Goal: Task Accomplishment & Management: Use online tool/utility

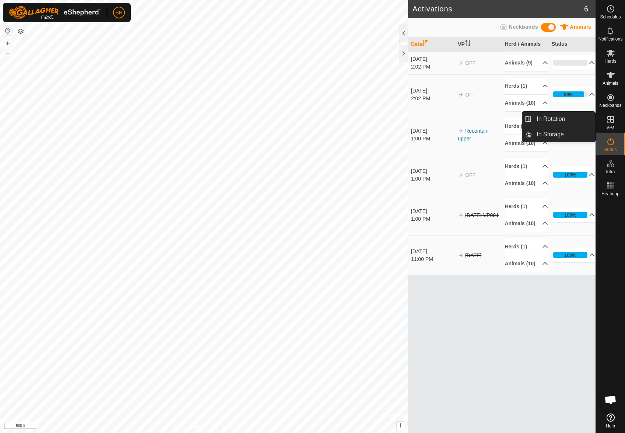
click at [613, 119] on icon at bounding box center [610, 119] width 7 height 7
click at [610, 123] on icon at bounding box center [610, 119] width 9 height 9
click at [401, 33] on div at bounding box center [403, 33] width 9 height 18
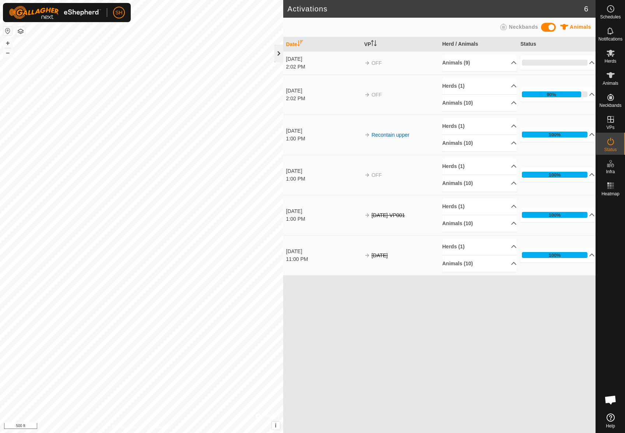
click at [278, 55] on div at bounding box center [278, 54] width 9 height 18
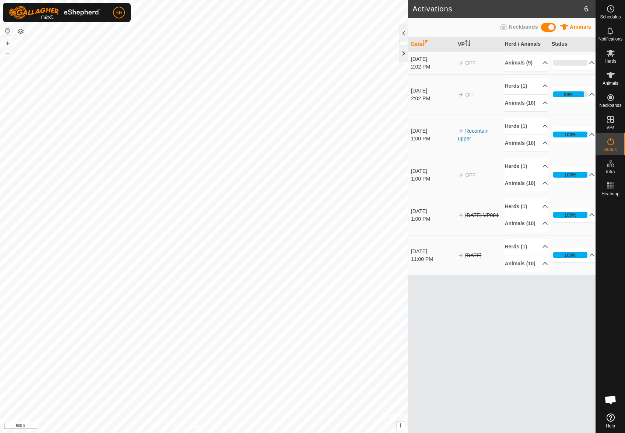
click at [404, 56] on div at bounding box center [403, 54] width 9 height 18
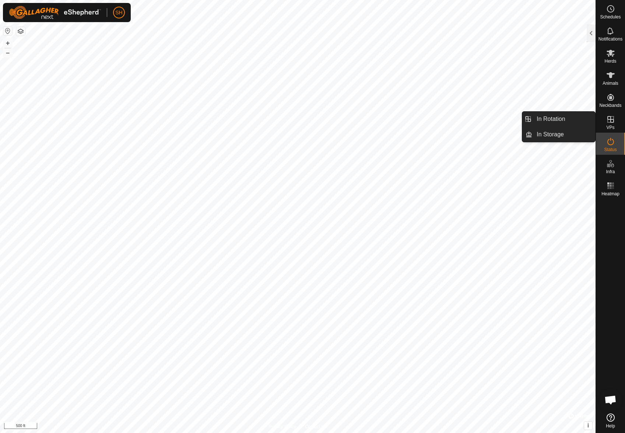
click at [611, 122] on icon at bounding box center [610, 119] width 9 height 9
click at [610, 118] on icon at bounding box center [610, 119] width 7 height 7
click at [573, 120] on link "In Rotation" at bounding box center [563, 119] width 63 height 15
click at [554, 121] on link "In Rotation" at bounding box center [563, 119] width 63 height 15
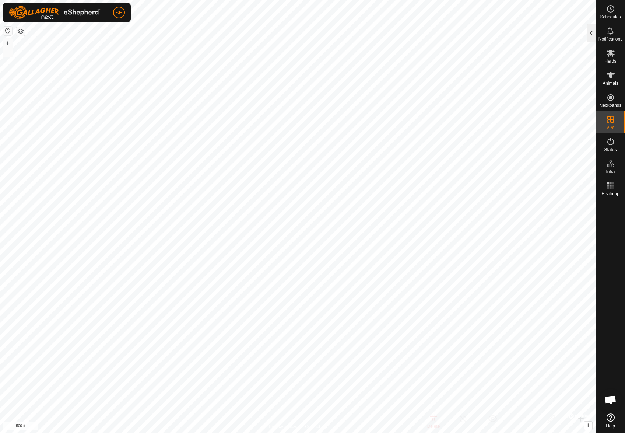
click at [589, 34] on div at bounding box center [591, 33] width 9 height 18
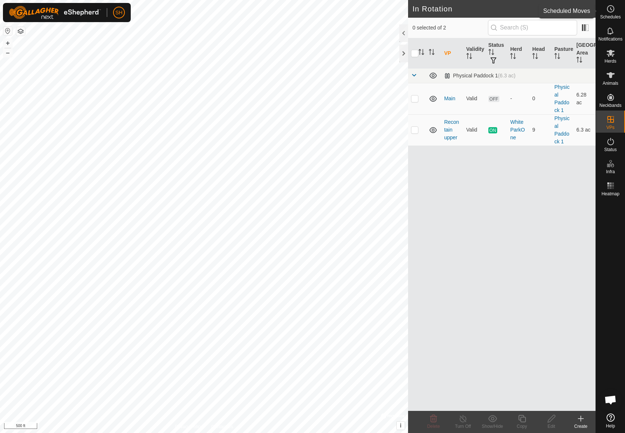
click at [614, 7] on icon at bounding box center [610, 8] width 9 height 9
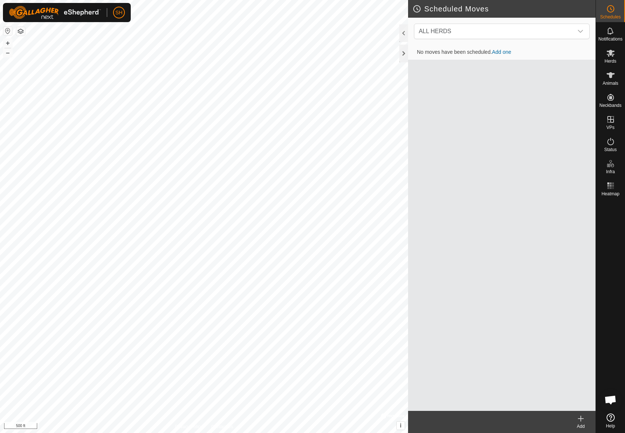
click at [508, 52] on link "Add one" at bounding box center [501, 52] width 19 height 6
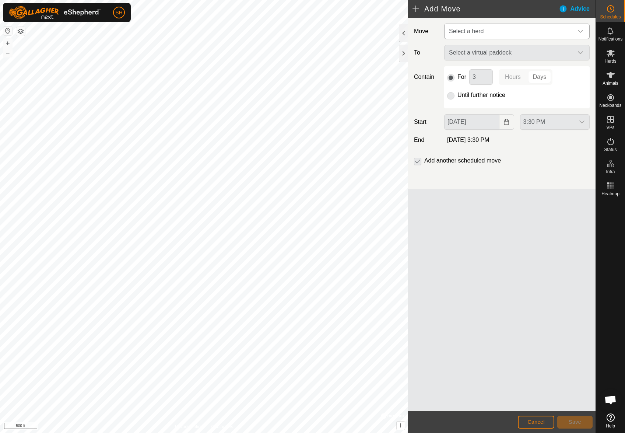
click at [495, 32] on span "Select a herd" at bounding box center [509, 31] width 127 height 15
click at [489, 66] on li "WhiteParkOne (10)" at bounding box center [517, 69] width 145 height 15
click at [491, 59] on span "Select a virtual paddock" at bounding box center [509, 53] width 127 height 15
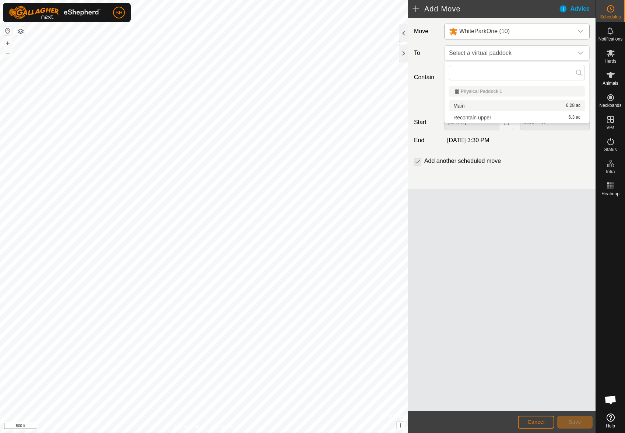
click at [470, 106] on li "Main 6.28 ac" at bounding box center [517, 105] width 136 height 11
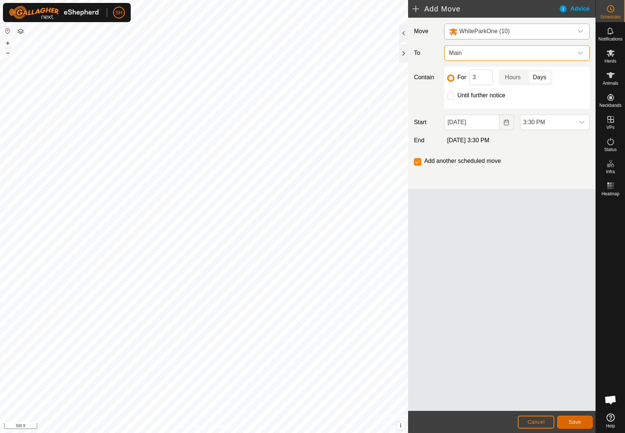
click at [579, 422] on span "Save" at bounding box center [575, 422] width 13 height 6
